Goal: Information Seeking & Learning: Learn about a topic

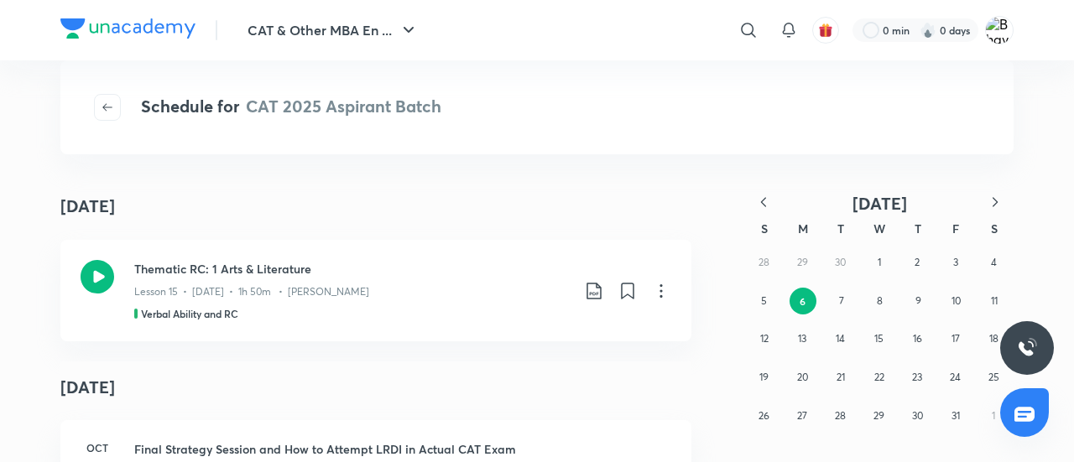
click at [131, 30] on img at bounding box center [127, 28] width 135 height 20
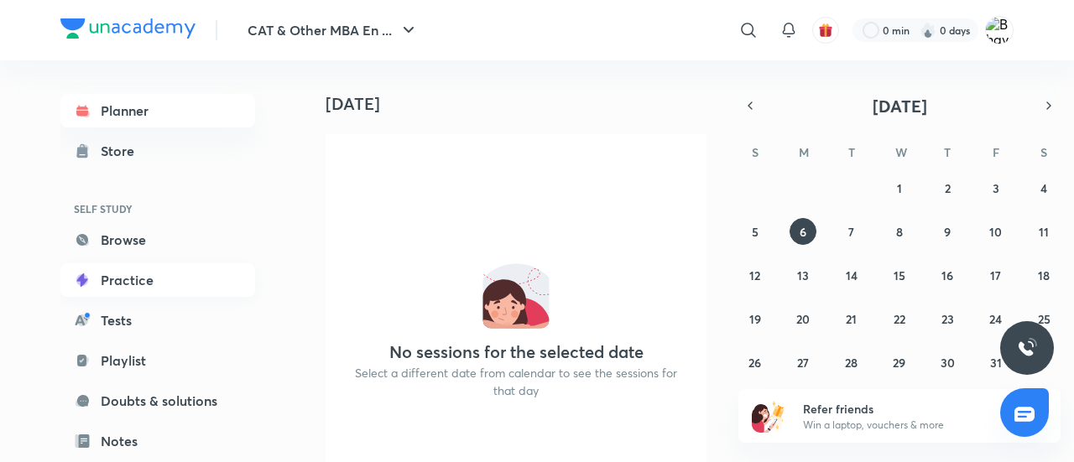
click at [140, 284] on link "Practice" at bounding box center [157, 280] width 195 height 34
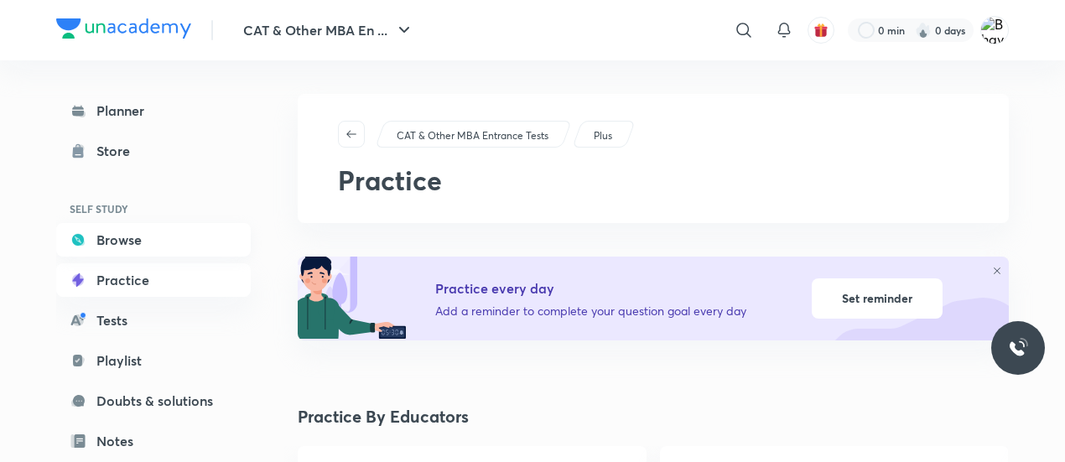
scroll to position [135, 0]
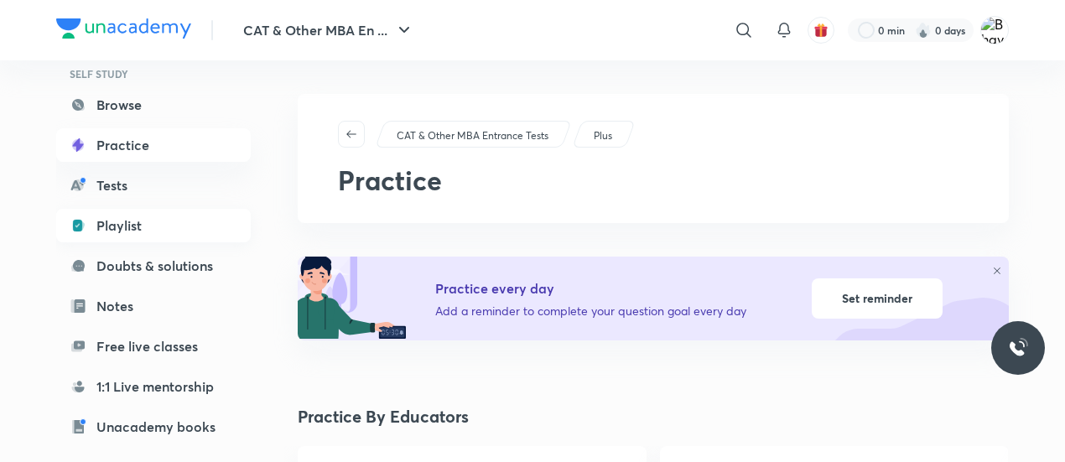
click at [153, 230] on link "Playlist" at bounding box center [153, 226] width 195 height 34
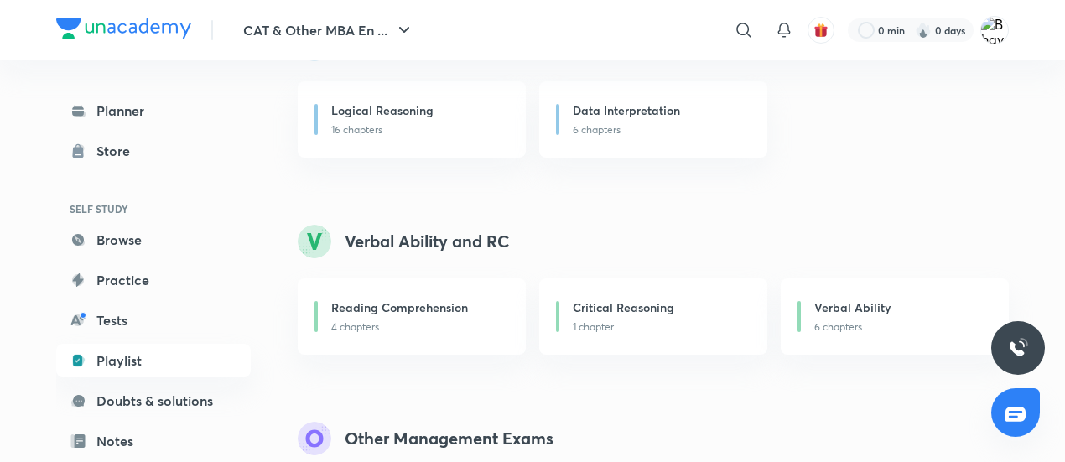
scroll to position [499, 0]
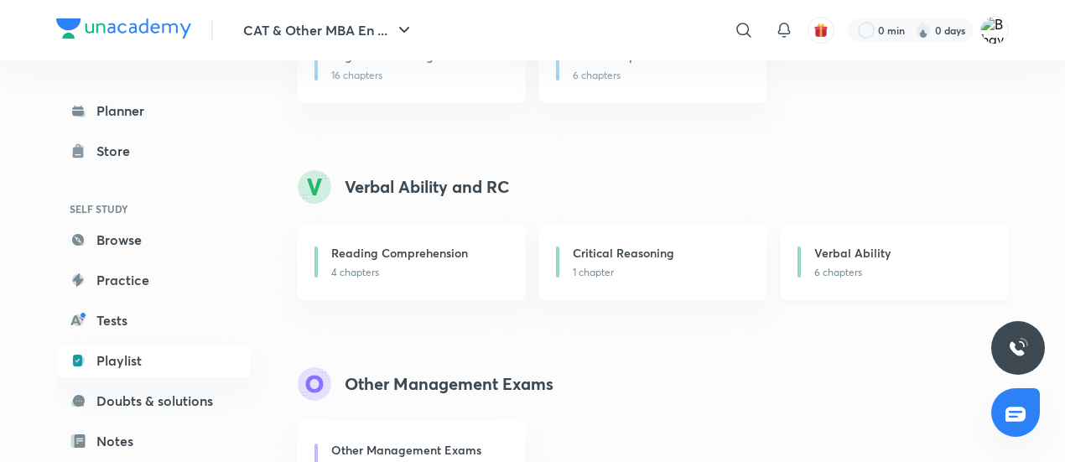
click at [871, 279] on p "6 chapters" at bounding box center [901, 272] width 174 height 15
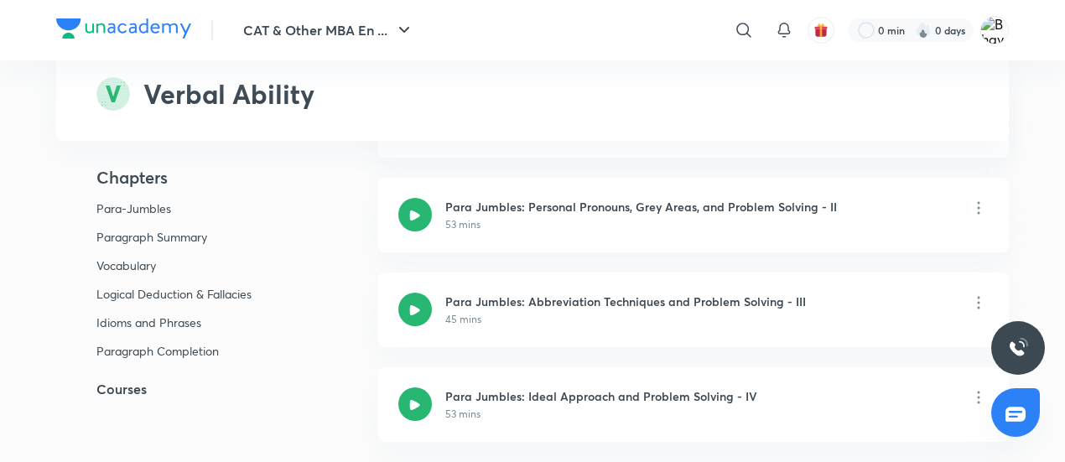
scroll to position [211, 0]
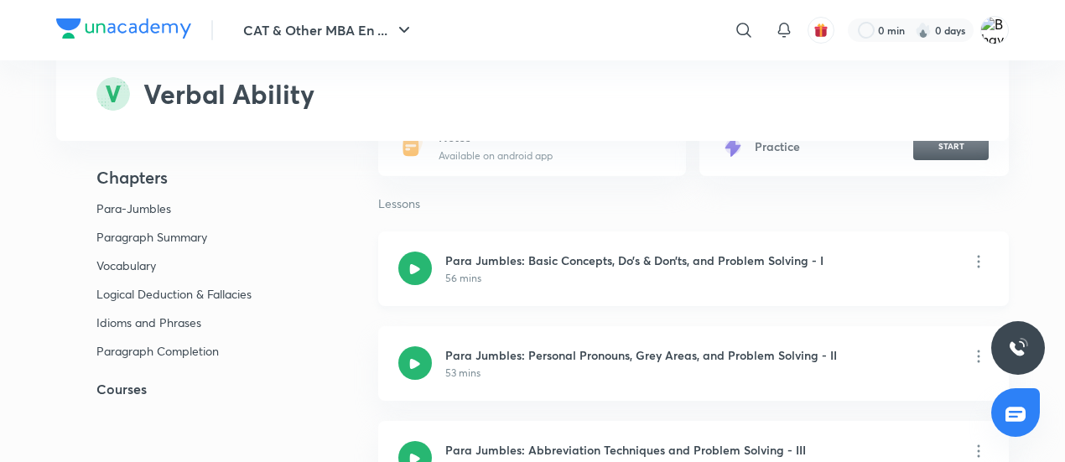
click at [421, 266] on div at bounding box center [415, 269] width 34 height 34
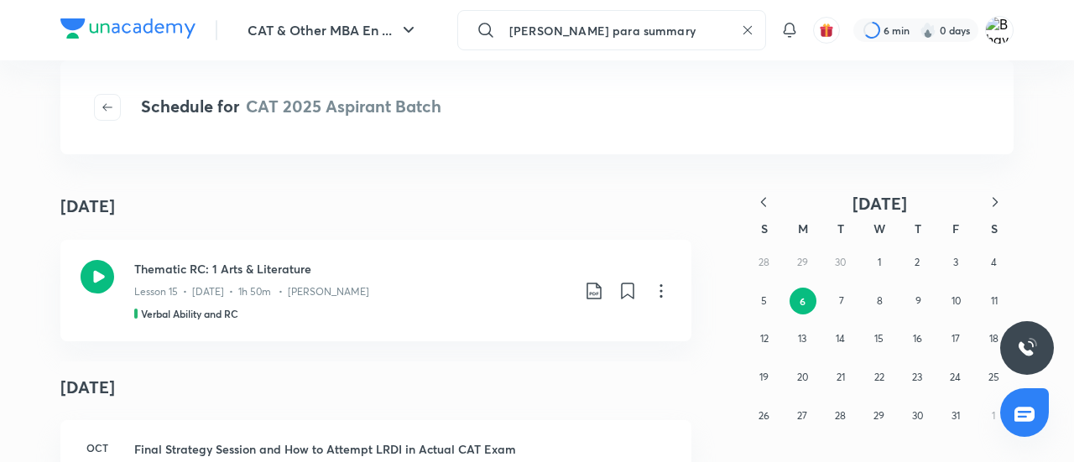
type input "[PERSON_NAME] para summary"
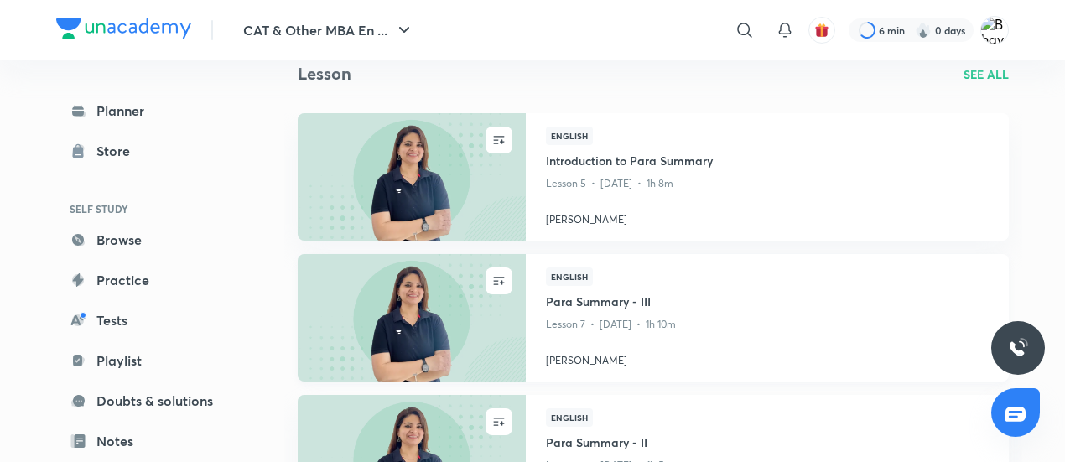
scroll to position [326, 0]
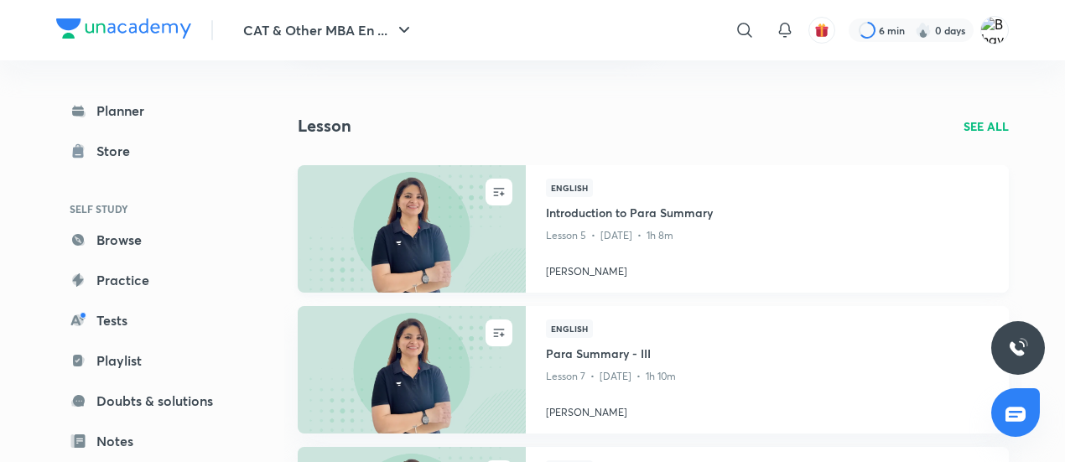
click at [426, 258] on img at bounding box center [411, 229] width 232 height 130
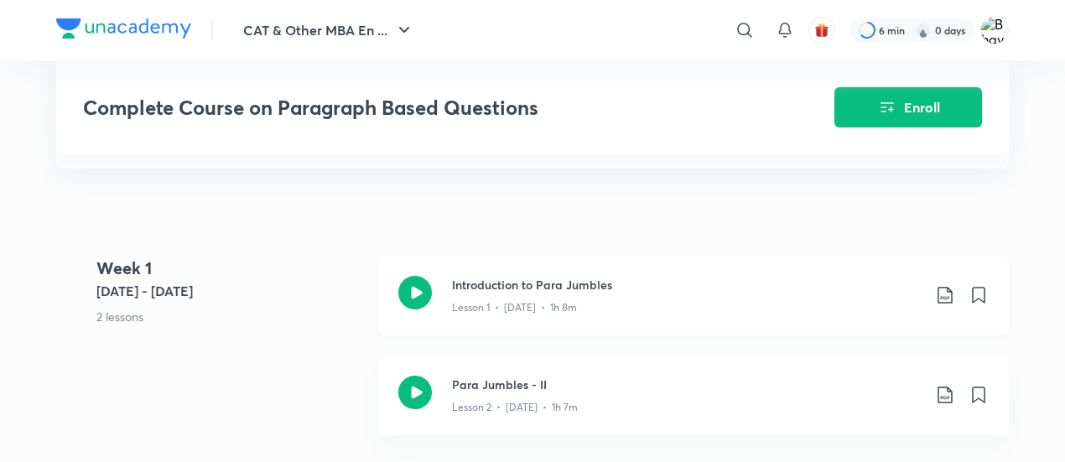
scroll to position [338, 0]
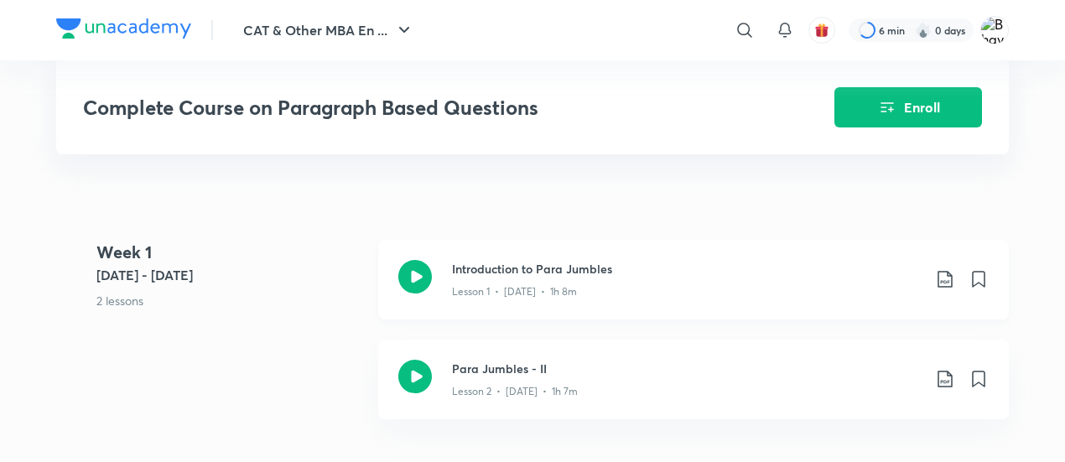
click at [413, 277] on icon at bounding box center [415, 277] width 34 height 34
click at [423, 377] on icon at bounding box center [415, 377] width 34 height 34
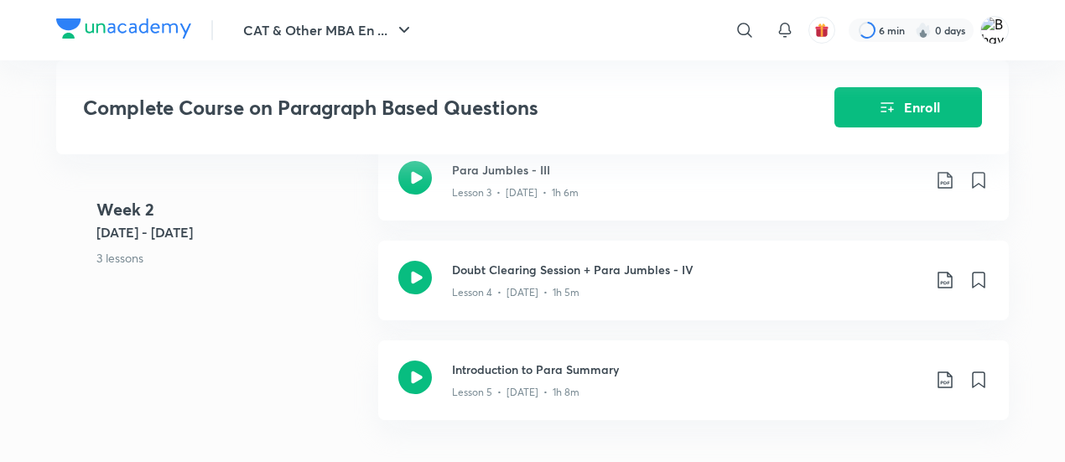
scroll to position [755, 0]
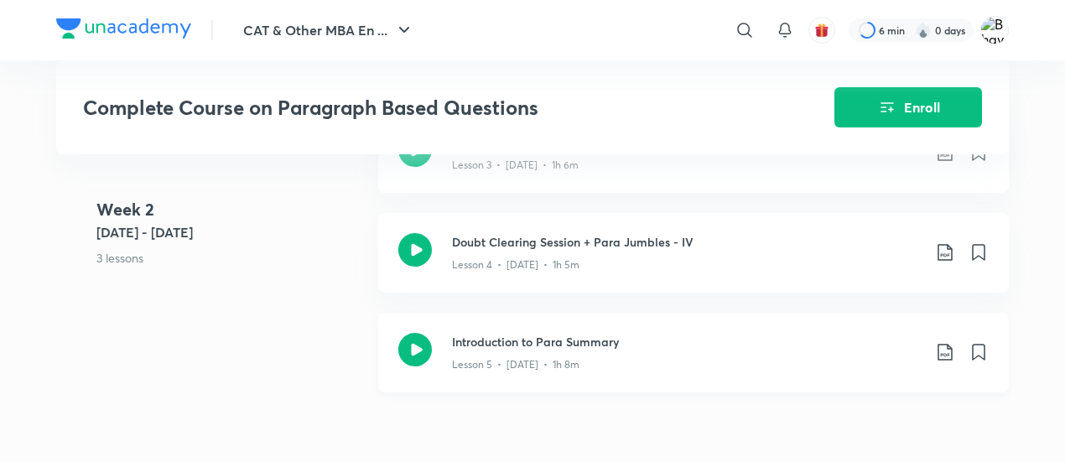
click at [418, 343] on icon at bounding box center [415, 350] width 34 height 34
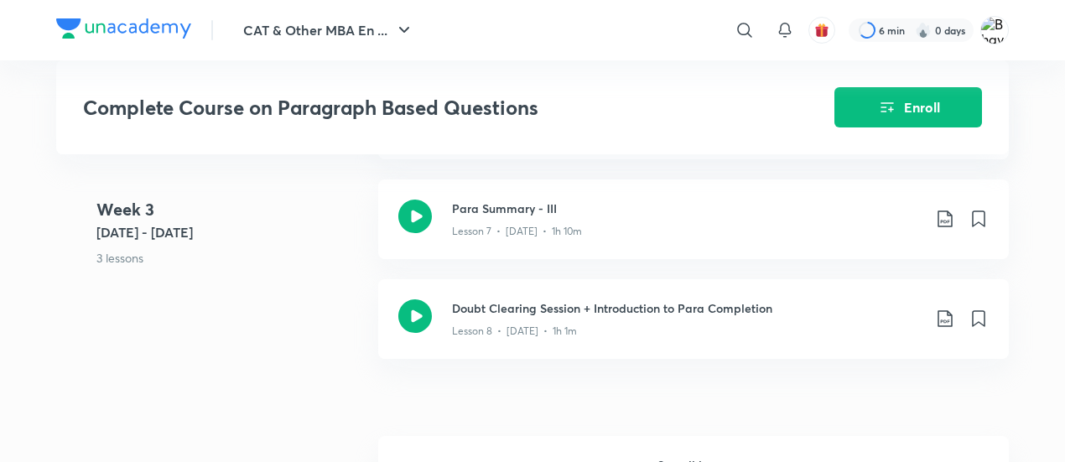
scroll to position [1178, 0]
click at [416, 214] on icon at bounding box center [415, 217] width 34 height 34
